Goal: Navigation & Orientation: Go to known website

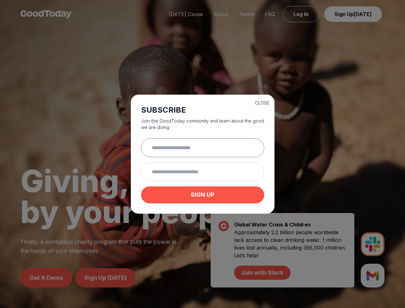
click at [202, 154] on input "text" at bounding box center [202, 147] width 123 height 19
click at [262, 102] on button "CLOSE" at bounding box center [262, 103] width 14 height 6
